Goal: Check status: Check status

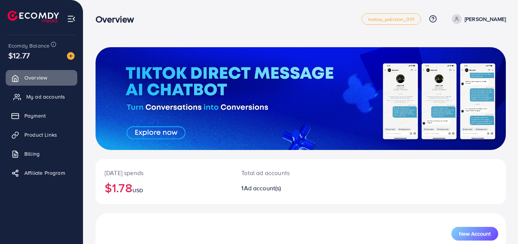
click at [36, 98] on span "My ad accounts" at bounding box center [45, 97] width 39 height 8
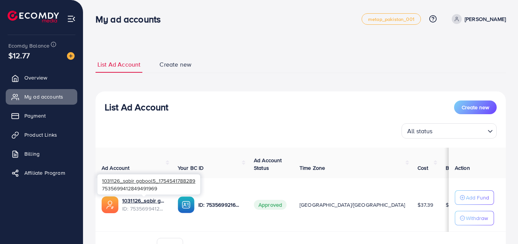
click at [136, 209] on span "ID: 7535699412849491969" at bounding box center [143, 209] width 43 height 8
click at [143, 198] on link "1031126_sabir gabool5_1754541788289" at bounding box center [143, 201] width 43 height 8
